Goal: Task Accomplishment & Management: Check status

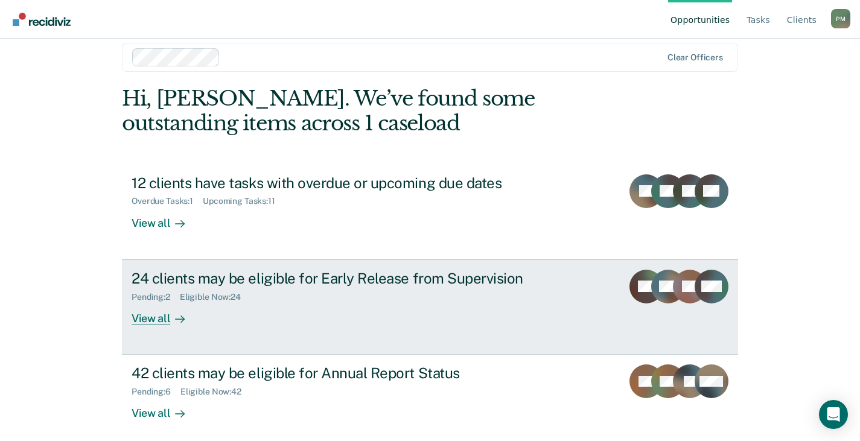
scroll to position [24, 0]
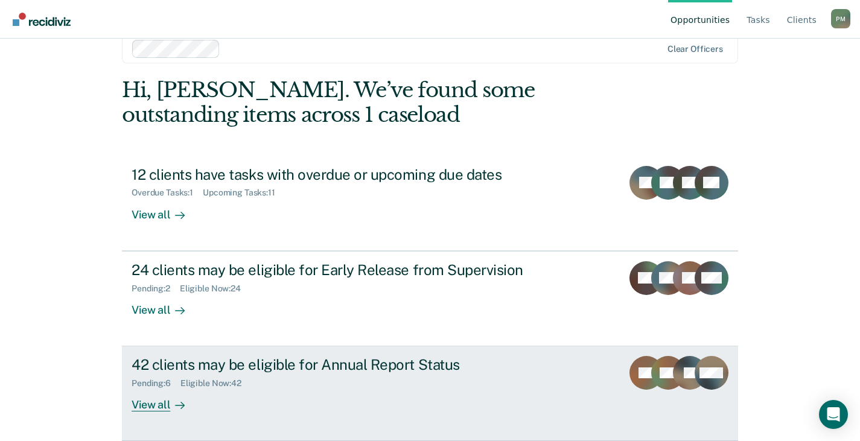
click at [366, 364] on div "42 clients may be eligible for Annual Report Status" at bounding box center [343, 364] width 423 height 17
